Goal: Navigation & Orientation: Find specific page/section

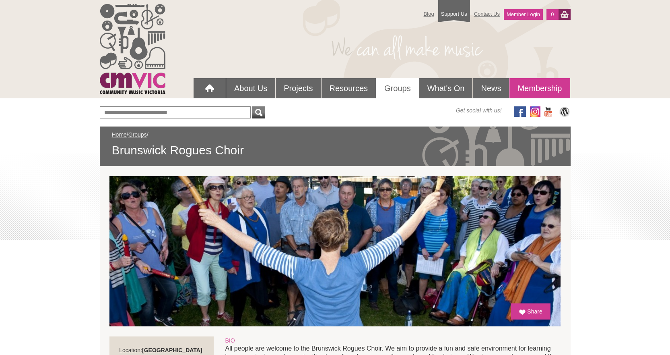
click at [537, 86] on link "Membership" at bounding box center [540, 88] width 60 height 20
